Goal: Task Accomplishment & Management: Use online tool/utility

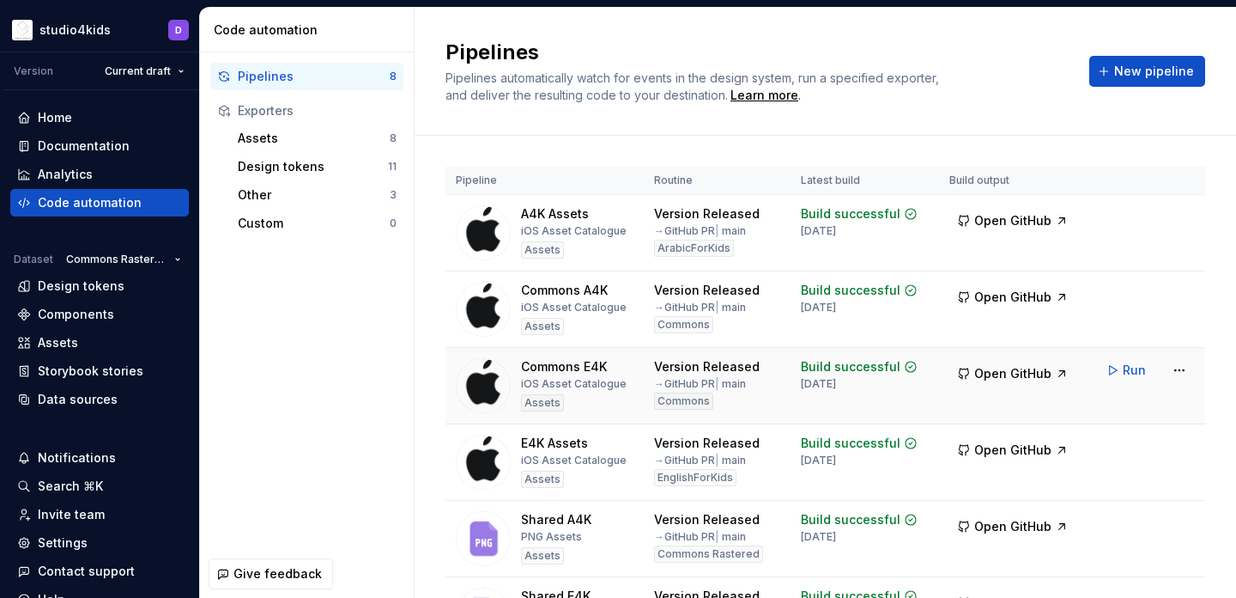
scroll to position [17, 0]
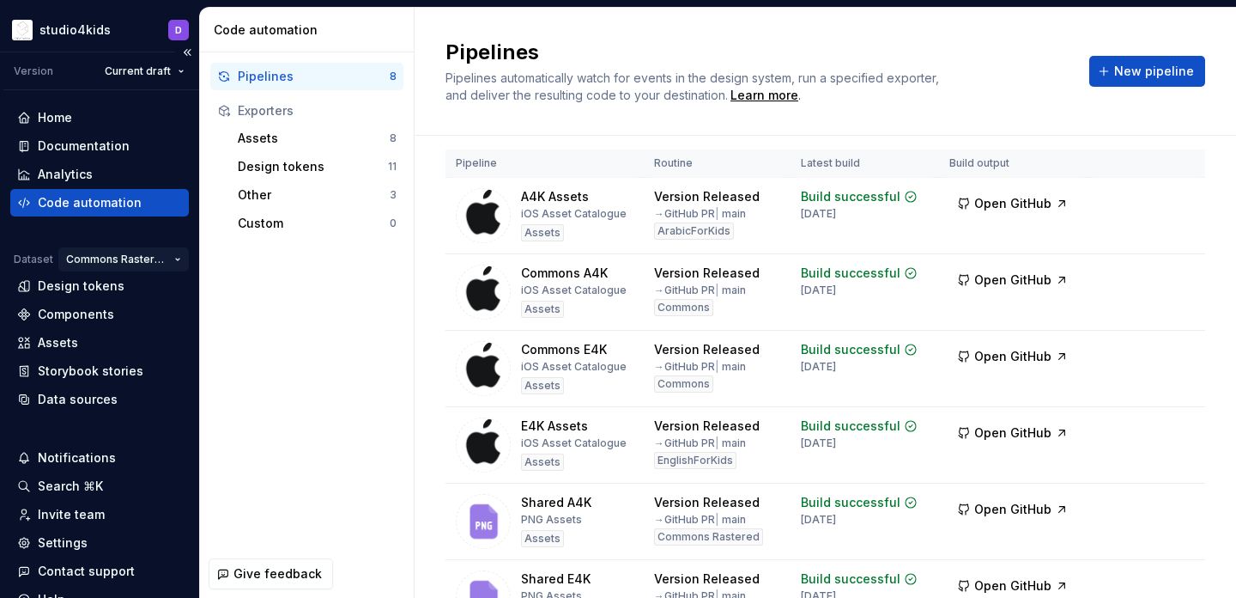
click at [123, 258] on html "studio4kids D Version Current draft Home Documentation Analytics Code automatio…" at bounding box center [618, 299] width 1236 height 598
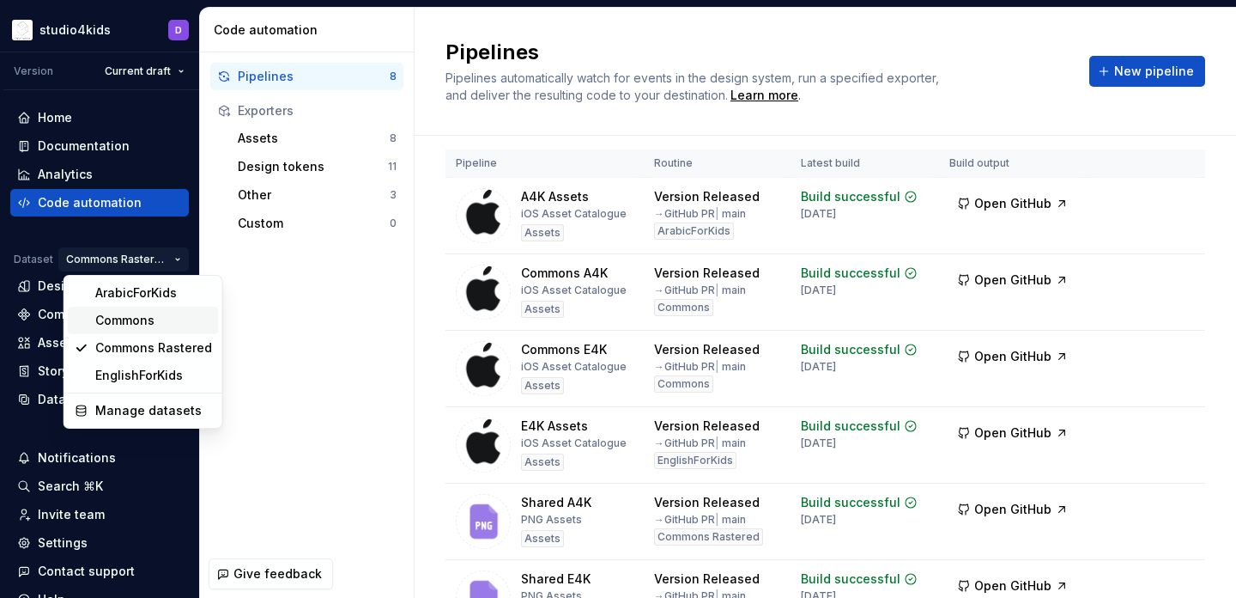
click at [120, 318] on div "Commons" at bounding box center [153, 320] width 117 height 17
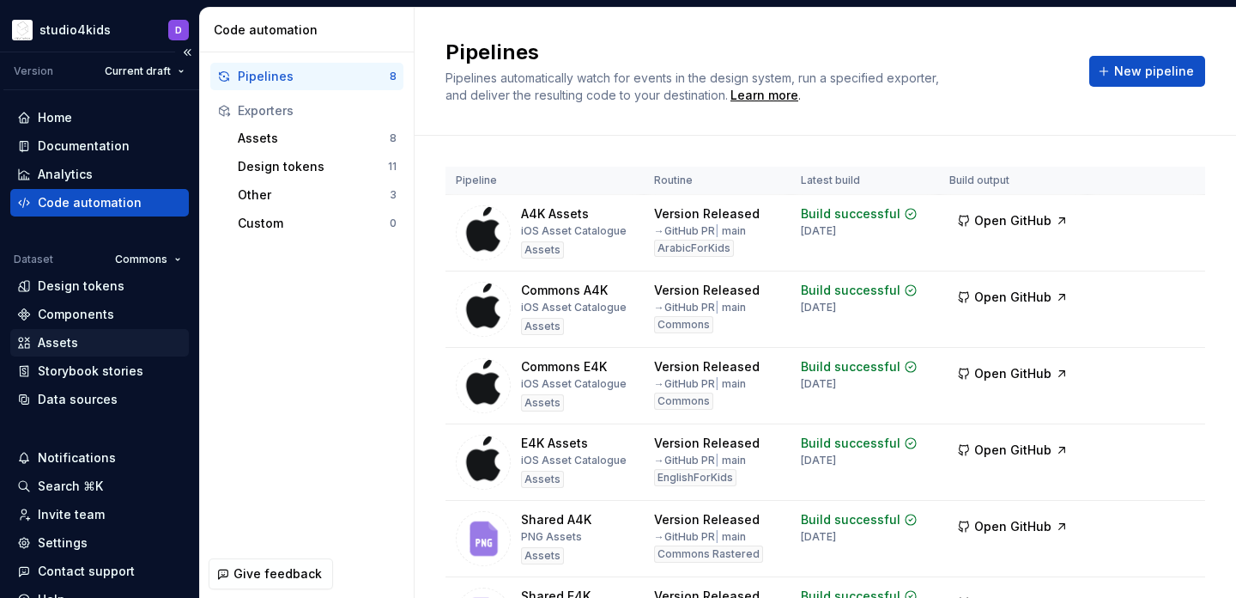
click at [130, 334] on div "Assets" at bounding box center [99, 342] width 165 height 17
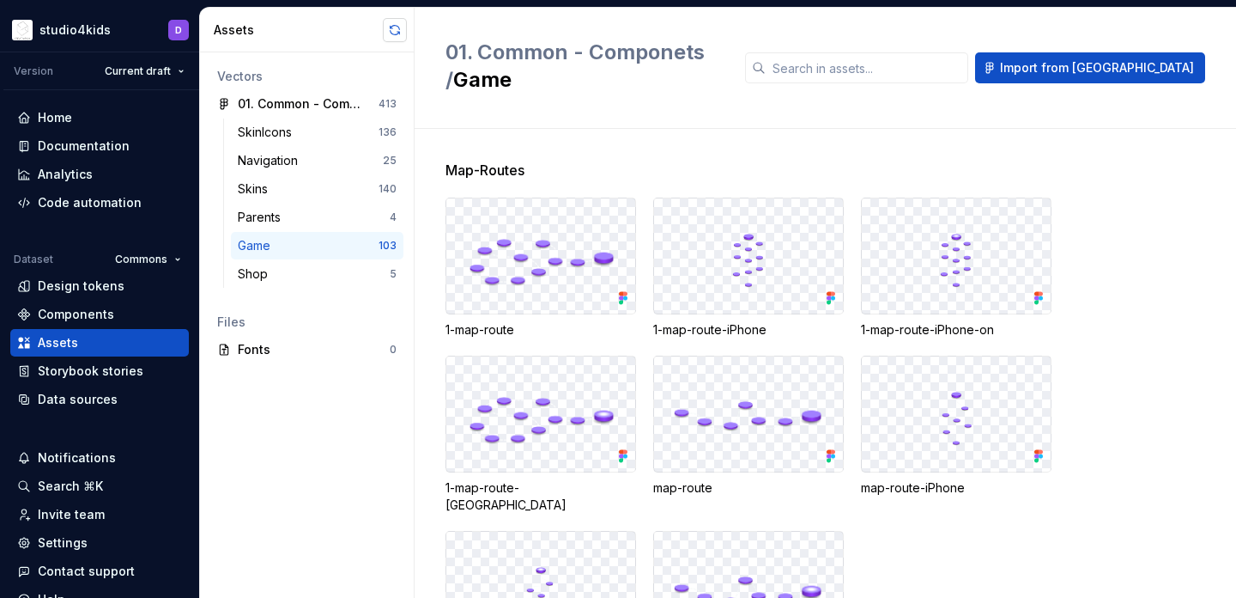
click at [386, 24] on button "button" at bounding box center [395, 30] width 24 height 24
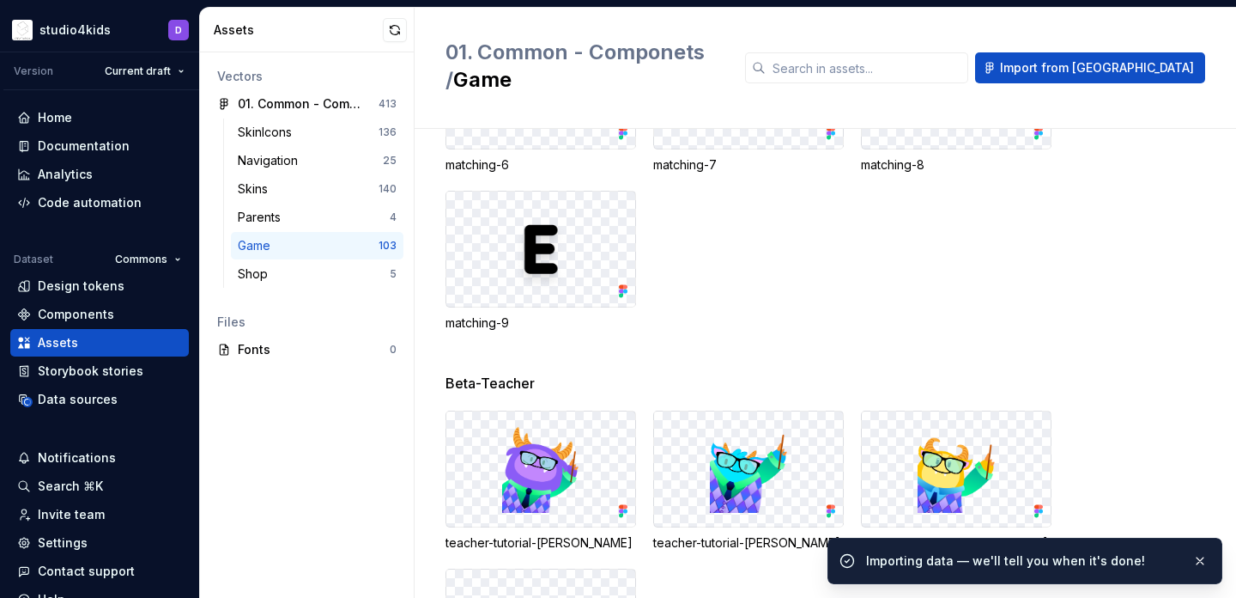
scroll to position [5373, 0]
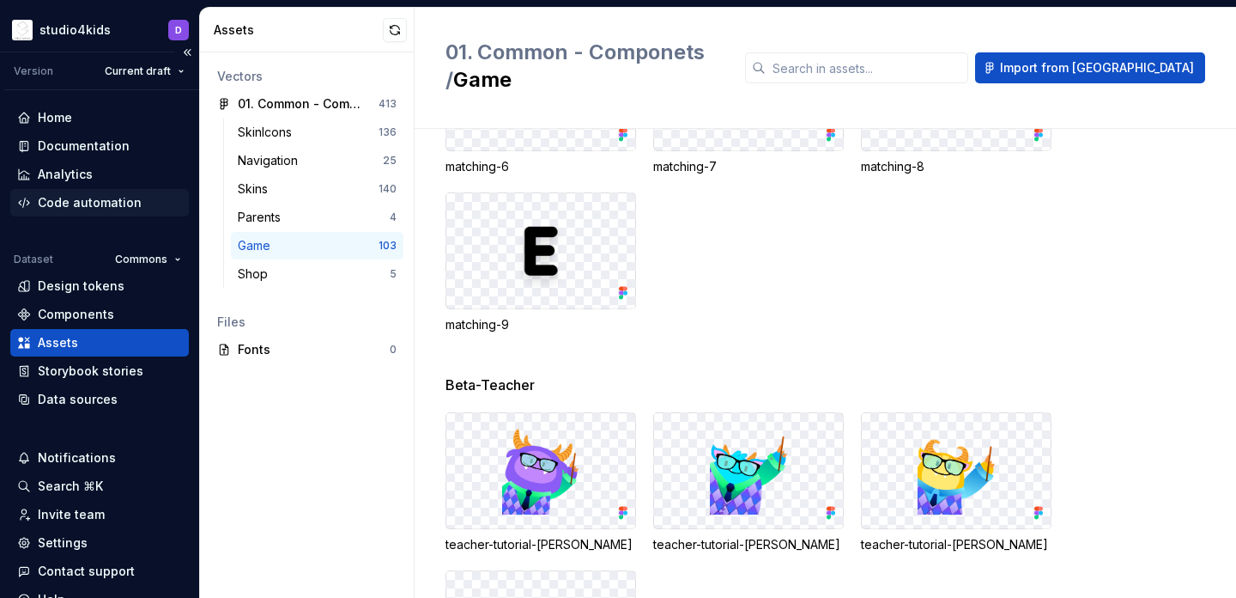
click at [123, 208] on div "Code automation" at bounding box center [90, 202] width 104 height 17
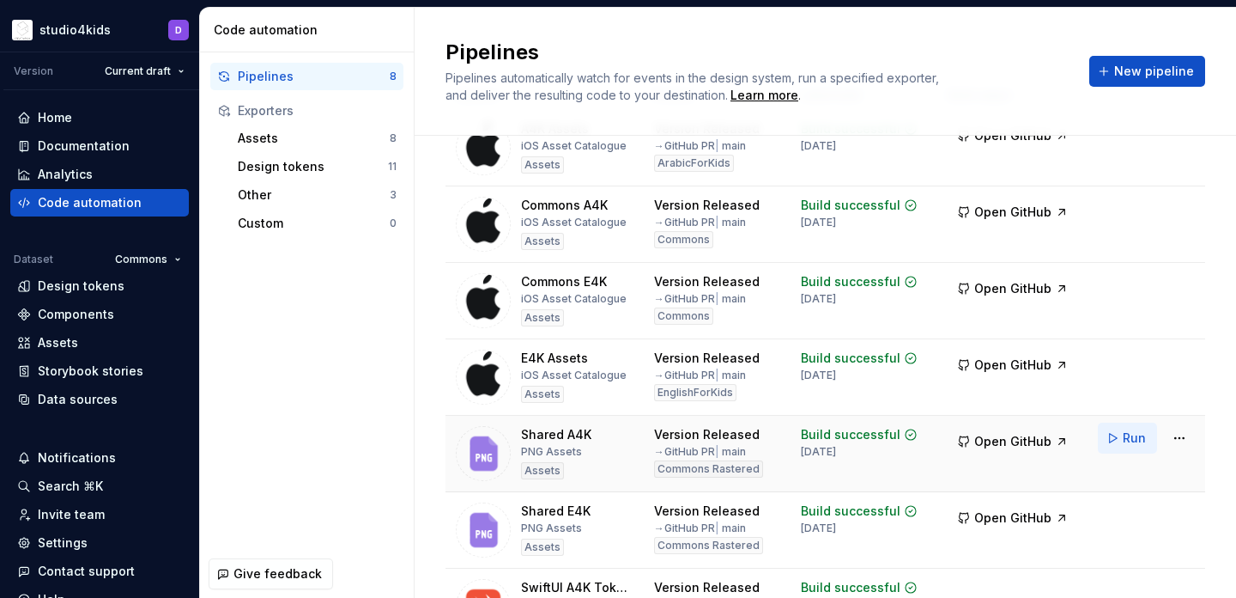
scroll to position [89, 0]
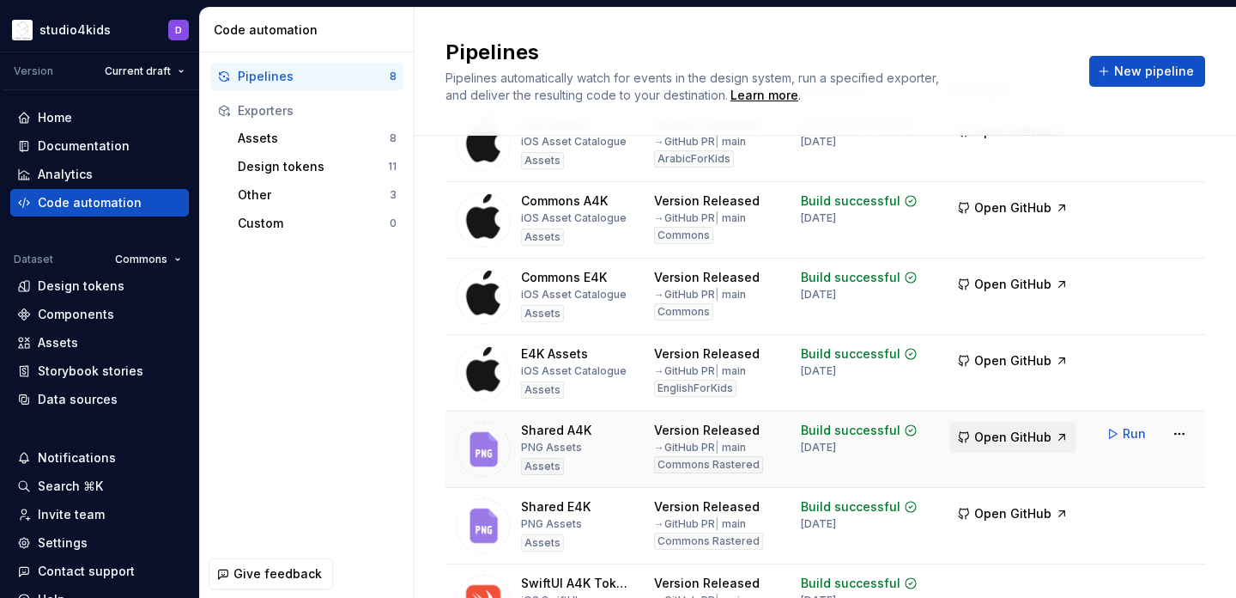
click at [1012, 441] on span "Open GitHub" at bounding box center [1013, 436] width 77 height 17
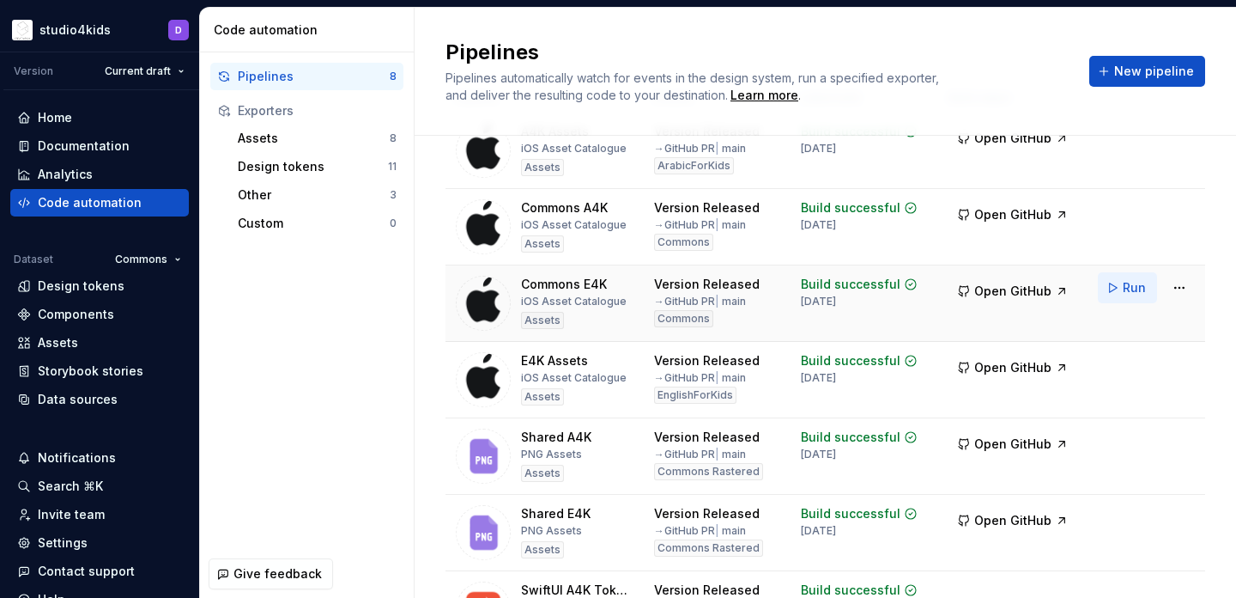
click at [1116, 289] on button "Run" at bounding box center [1127, 287] width 59 height 31
click at [142, 261] on html "studio4kids D Version Current draft Home Documentation Analytics Code automatio…" at bounding box center [618, 299] width 1236 height 598
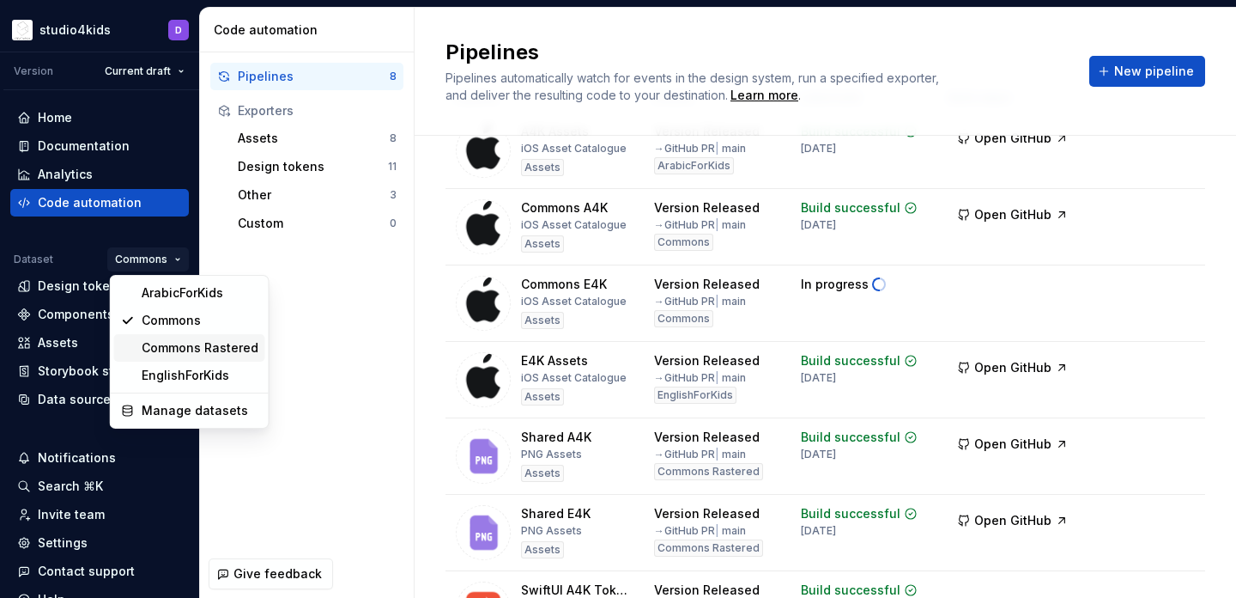
click at [164, 343] on div "Commons Rastered" at bounding box center [200, 347] width 117 height 17
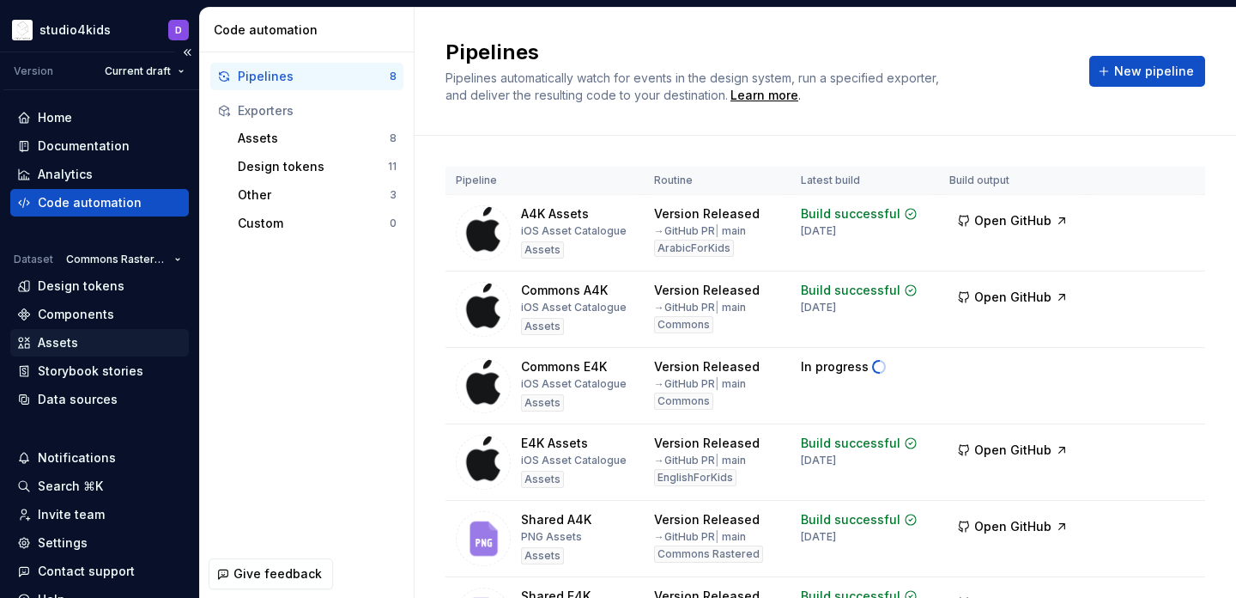
click at [84, 338] on div "Assets" at bounding box center [99, 342] width 165 height 17
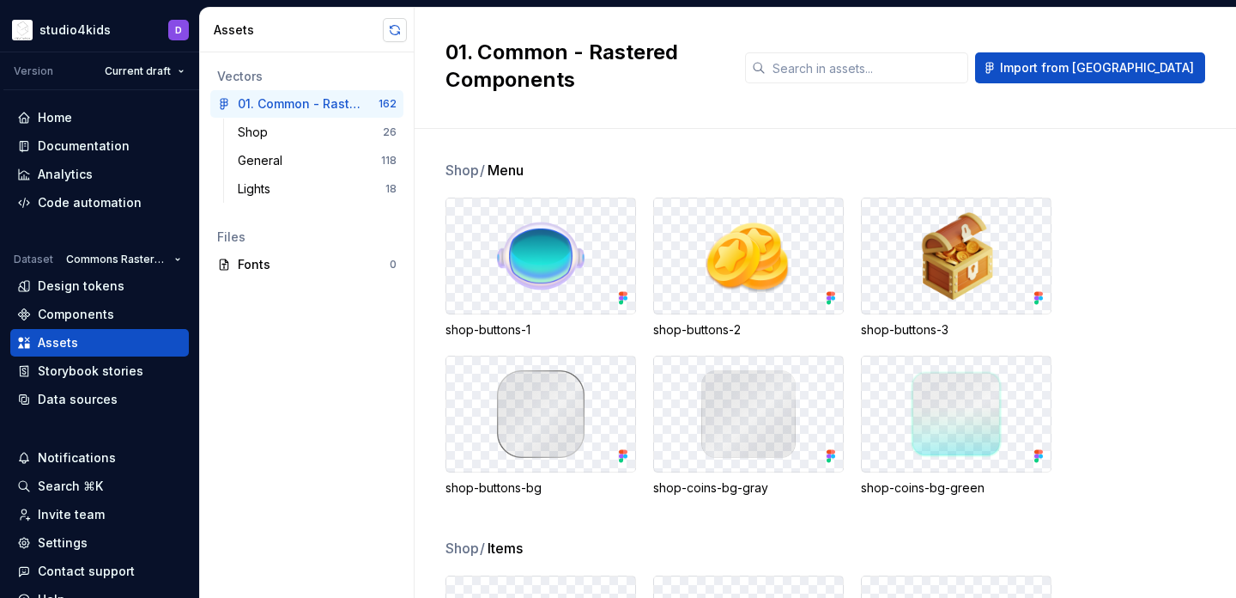
click at [393, 22] on button "button" at bounding box center [395, 30] width 24 height 24
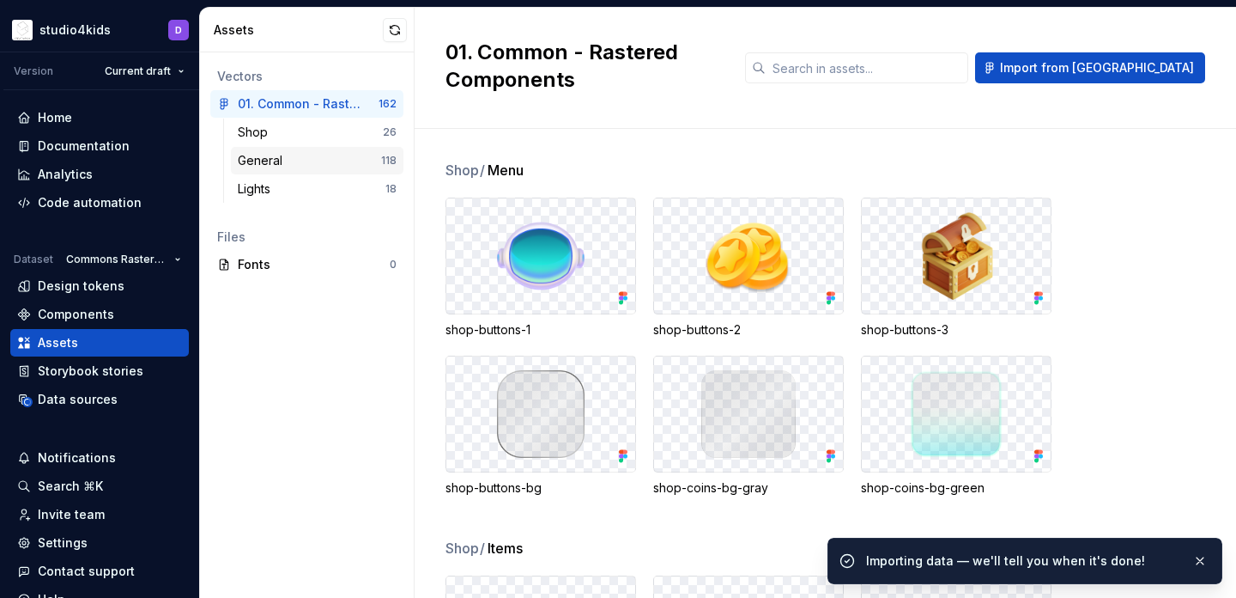
click at [289, 167] on div "General" at bounding box center [309, 160] width 143 height 17
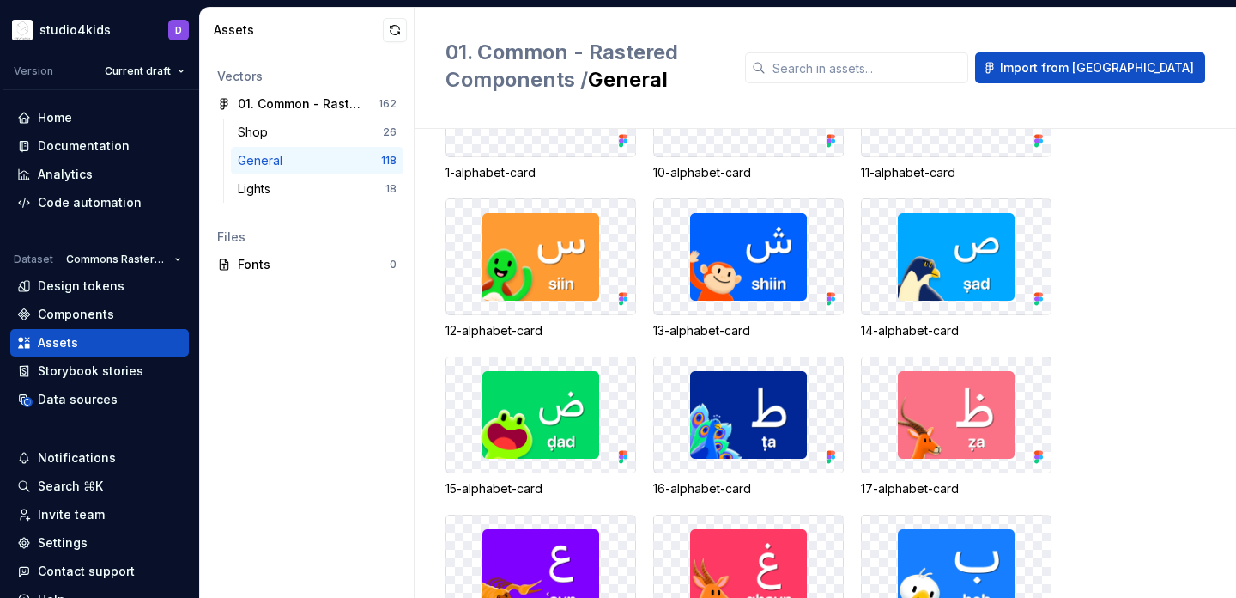
scroll to position [1119, 0]
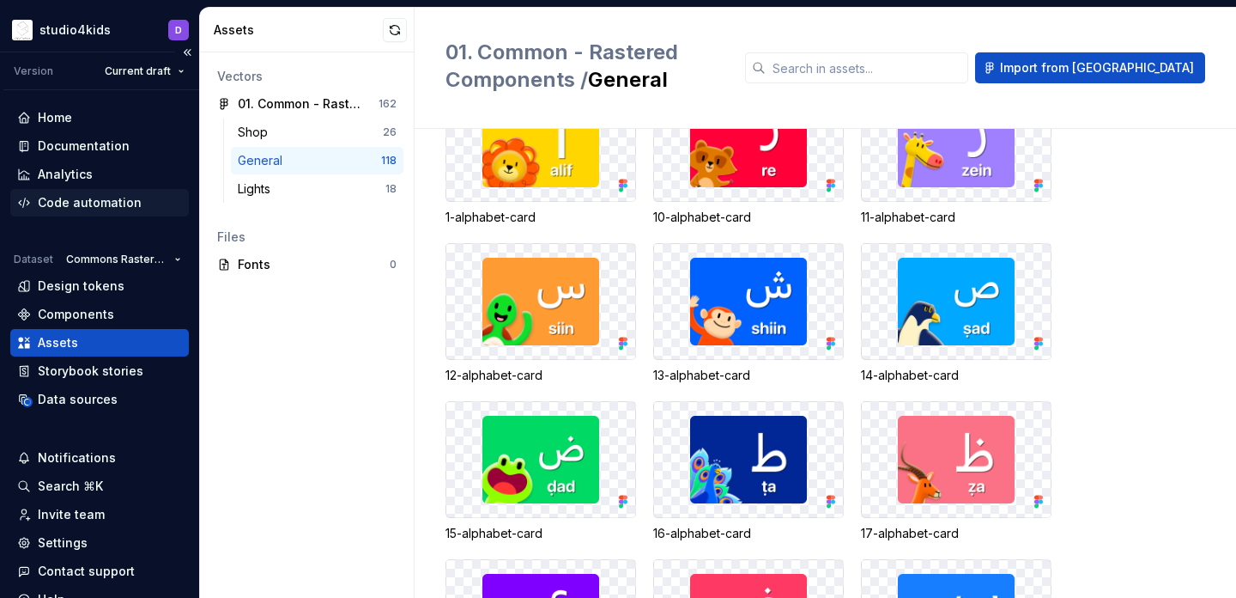
click at [109, 198] on div "Code automation" at bounding box center [90, 202] width 104 height 17
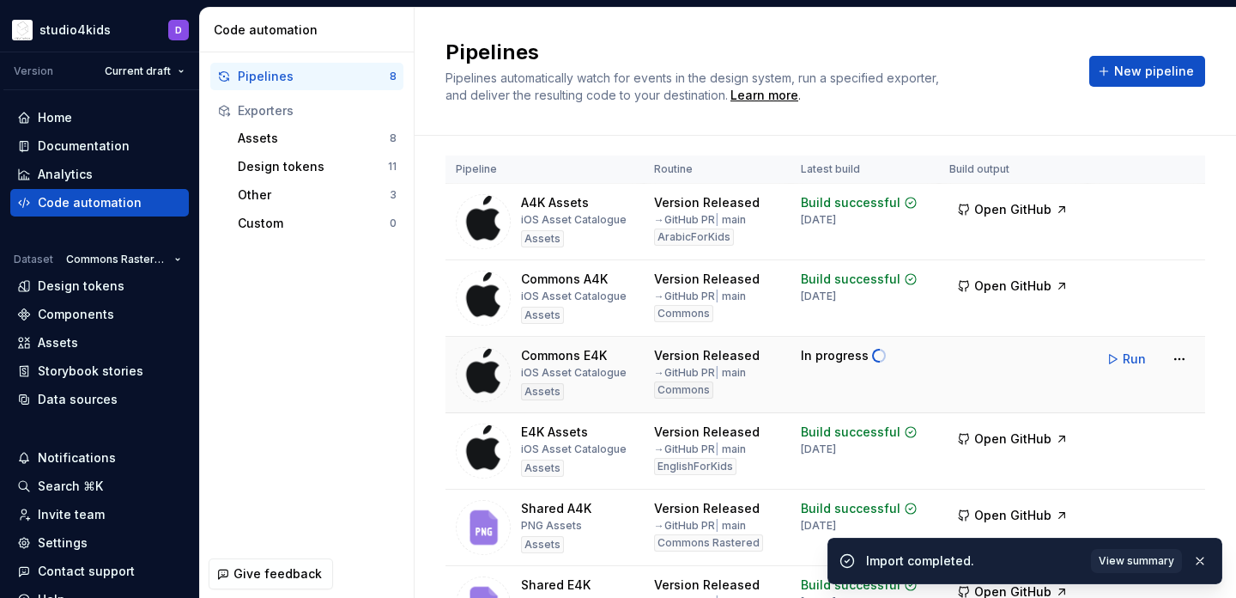
scroll to position [15, 0]
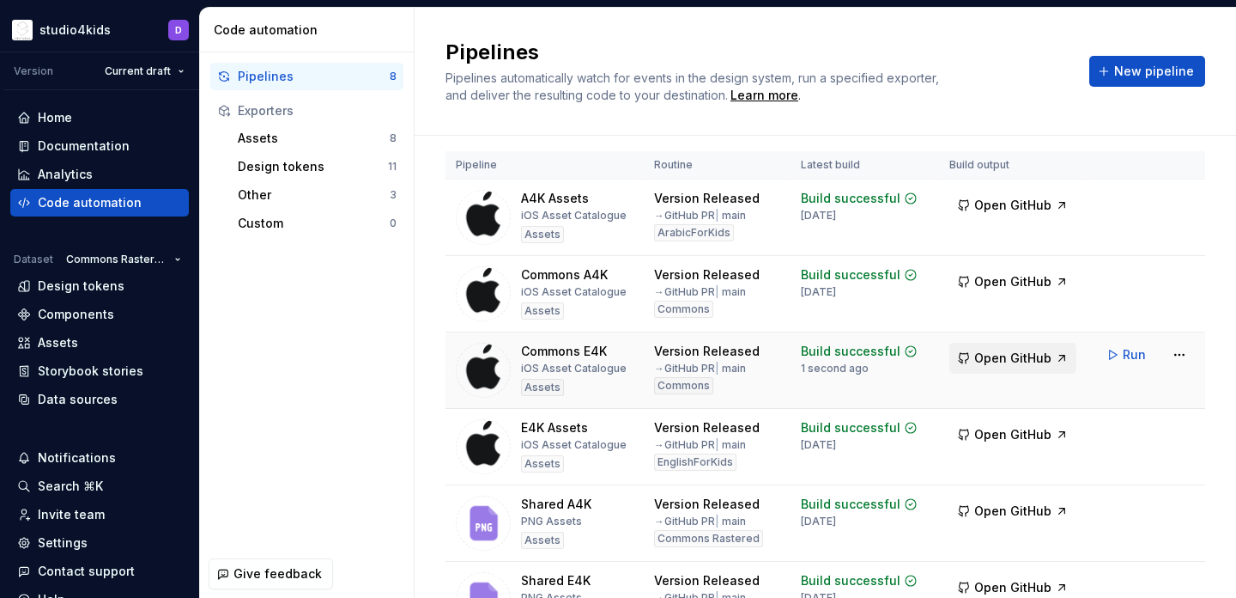
click at [986, 363] on span "Open GitHub" at bounding box center [1013, 357] width 77 height 17
click at [1134, 278] on span "Run" at bounding box center [1134, 278] width 23 height 17
click at [1016, 365] on span "Open GitHub" at bounding box center [1013, 357] width 77 height 17
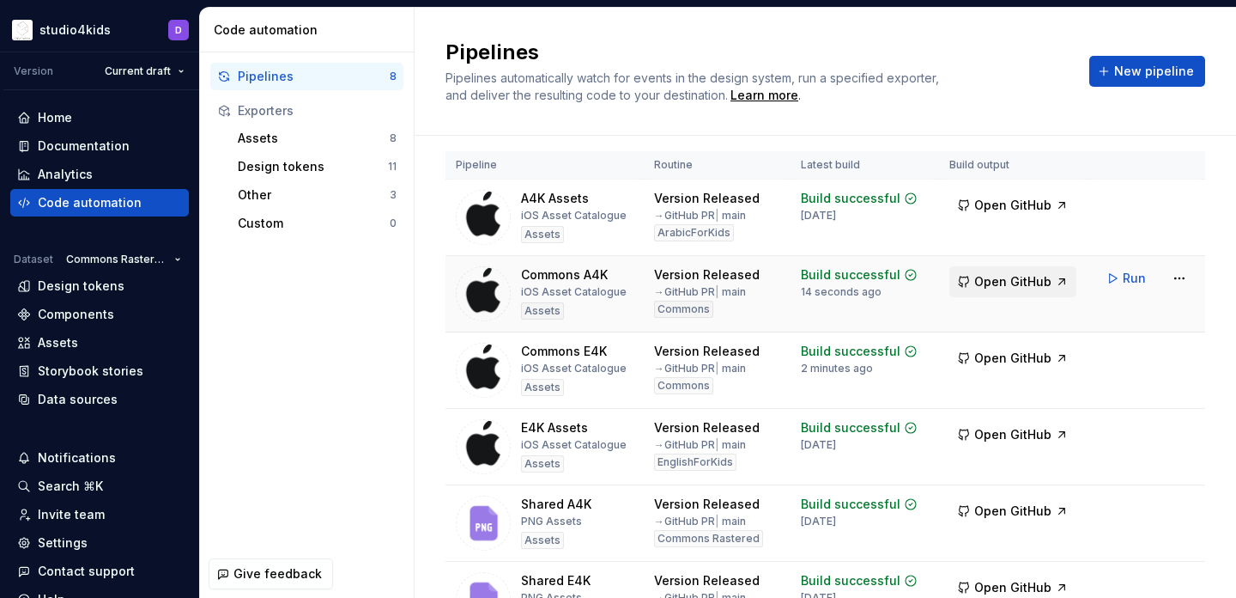
click at [1028, 285] on span "Open GitHub" at bounding box center [1013, 281] width 77 height 17
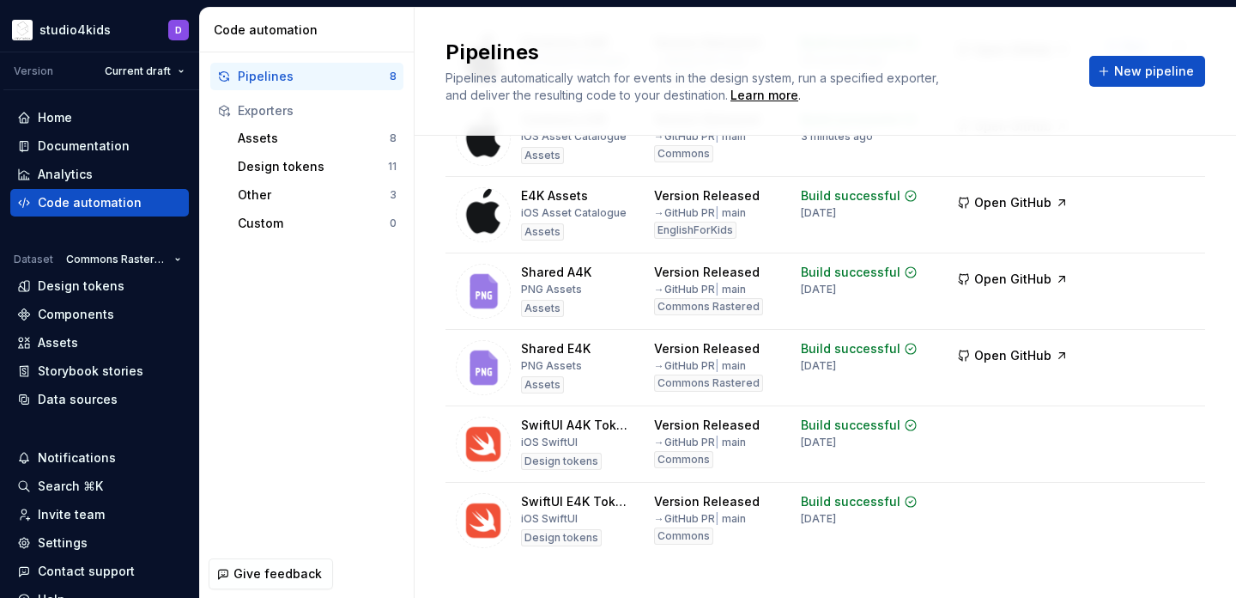
scroll to position [270, 0]
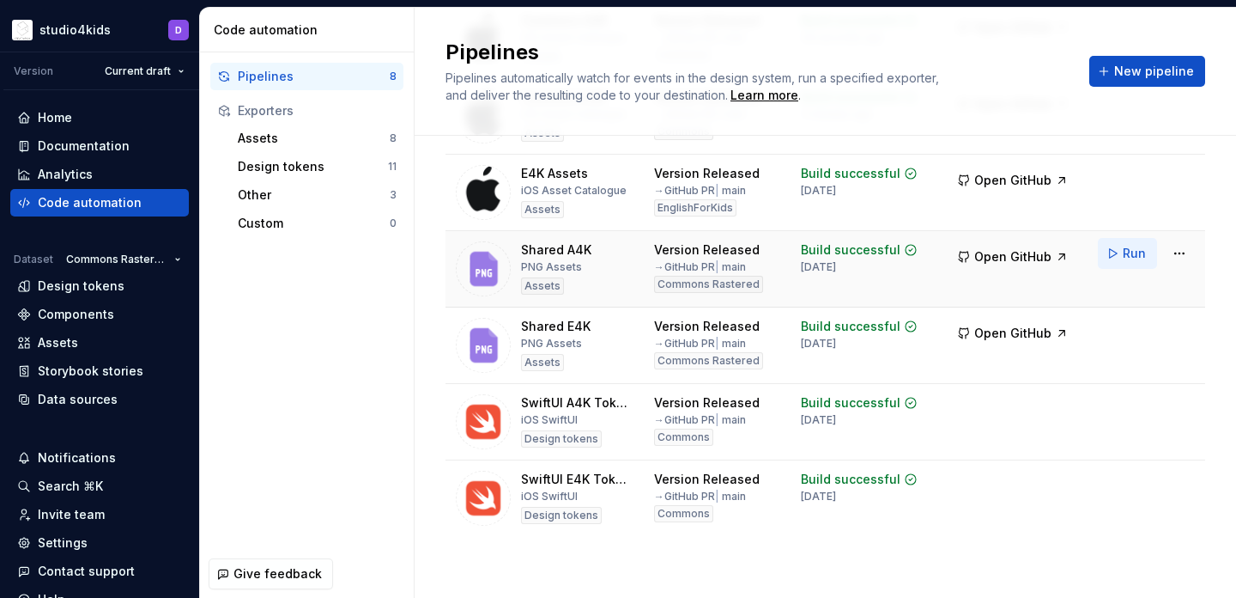
click at [1125, 258] on span "Run" at bounding box center [1134, 253] width 23 height 17
click at [1005, 259] on span "Open GitHub" at bounding box center [1013, 256] width 77 height 17
click at [1031, 331] on span "Open GitHub" at bounding box center [1013, 333] width 77 height 17
